Goal: Task Accomplishment & Management: Use online tool/utility

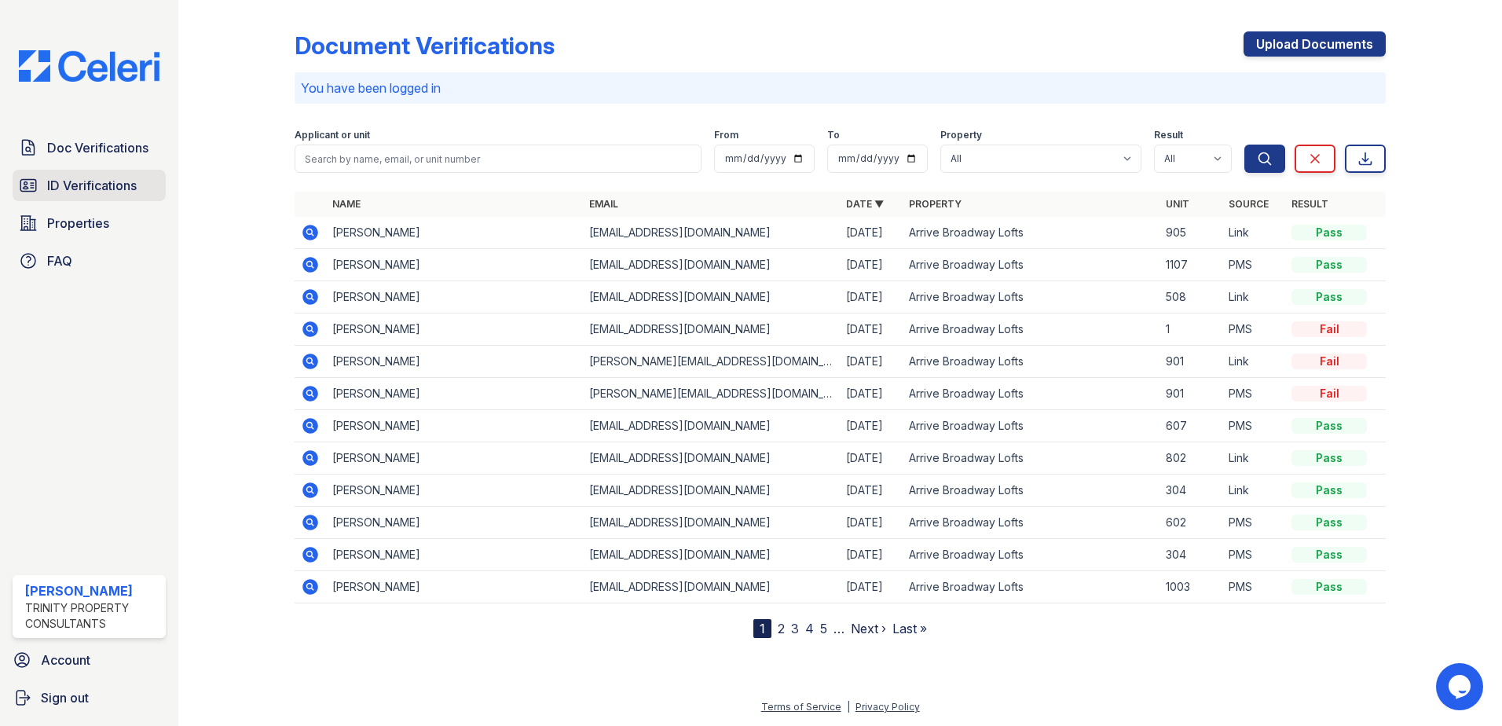
drag, startPoint x: 0, startPoint y: 0, endPoint x: 75, endPoint y: 188, distance: 202.1
click at [75, 188] on span "ID Verifications" at bounding box center [92, 185] width 90 height 19
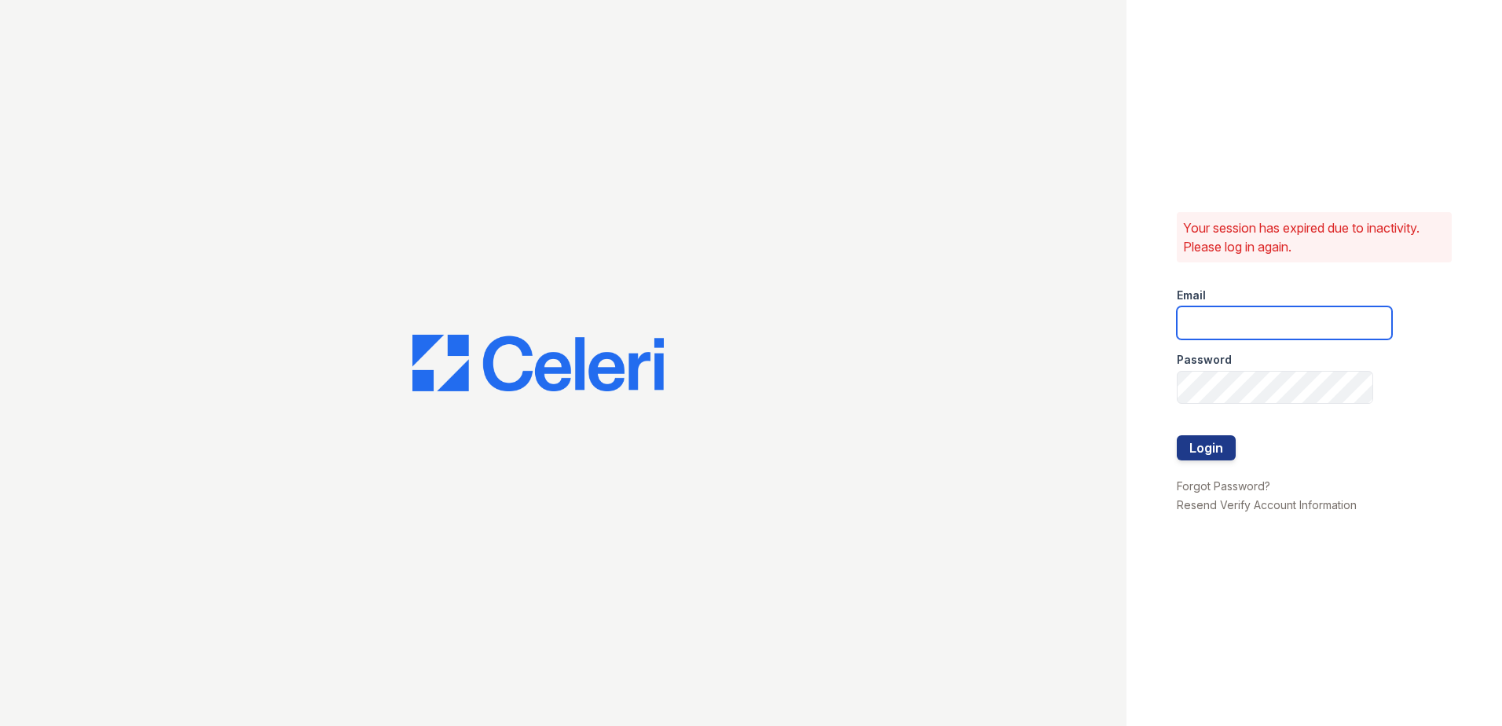
type input "[EMAIL_ADDRESS][DOMAIN_NAME]"
click at [1219, 453] on button "Login" at bounding box center [1206, 447] width 59 height 25
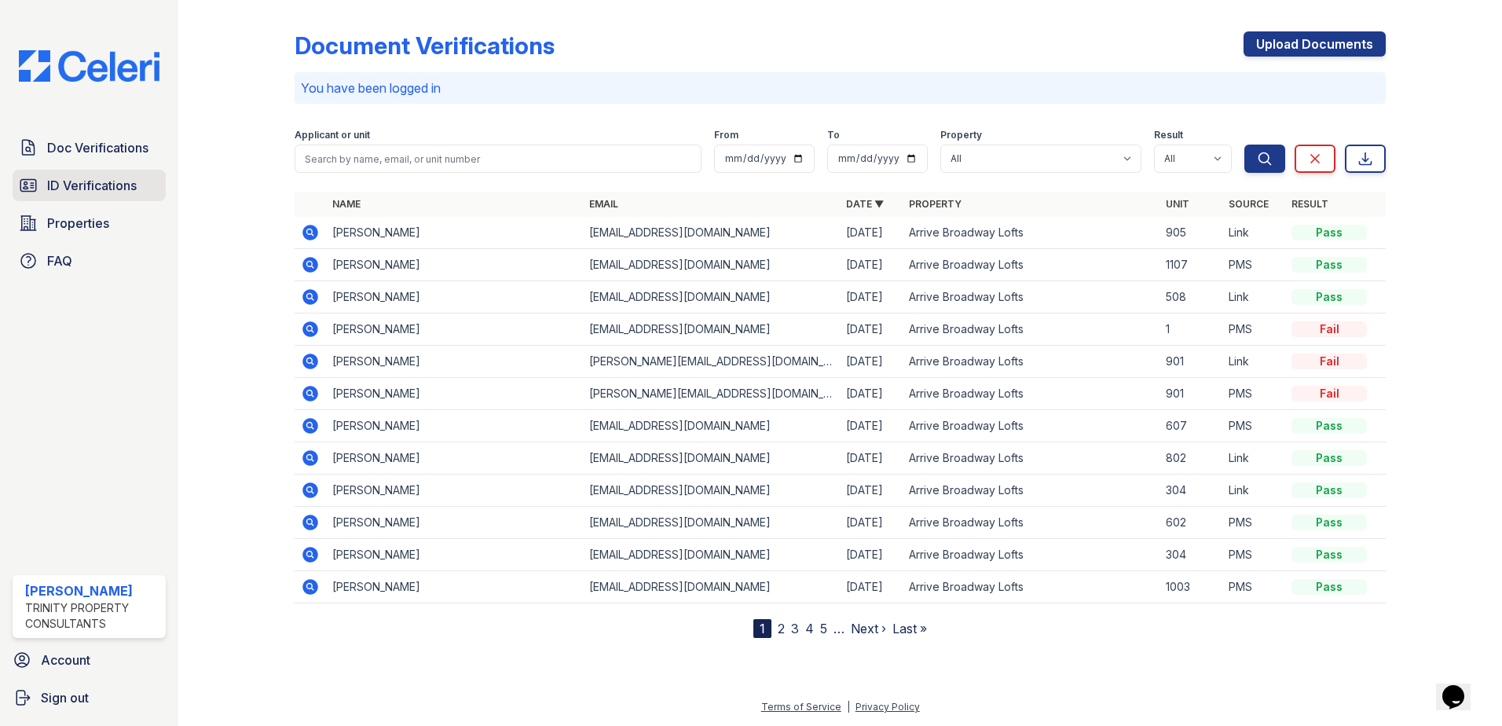
click at [97, 192] on span "ID Verifications" at bounding box center [92, 185] width 90 height 19
